Goal: Task Accomplishment & Management: Manage account settings

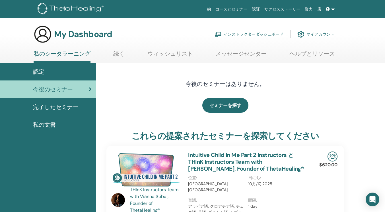
click at [244, 33] on link "インストラクターダッシュボード" at bounding box center [249, 34] width 69 height 13
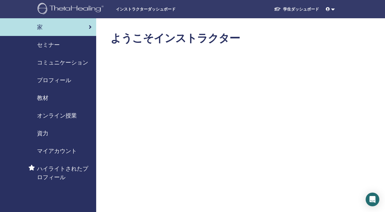
click at [52, 44] on span "セミナー" at bounding box center [48, 44] width 23 height 9
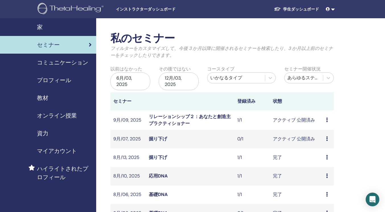
click at [329, 138] on div "プレビュー 編集 出席者 キャンセル" at bounding box center [329, 138] width 5 height 7
click at [326, 159] on link "出席者" at bounding box center [326, 160] width 14 height 6
click at [300, 138] on td "アクティブ 公開済み" at bounding box center [296, 139] width 53 height 19
